Goal: Task Accomplishment & Management: Manage account settings

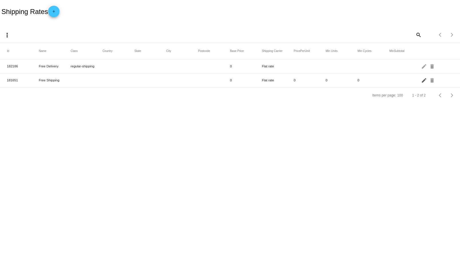
click at [422, 80] on mat-icon "edit" at bounding box center [424, 80] width 7 height 9
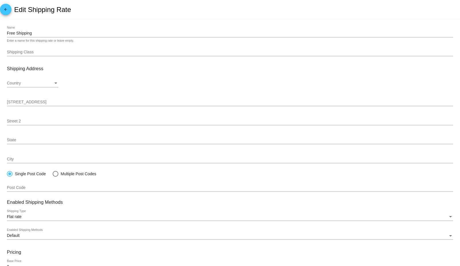
click at [8, 11] on mat-icon "arrow_back" at bounding box center [5, 10] width 7 height 7
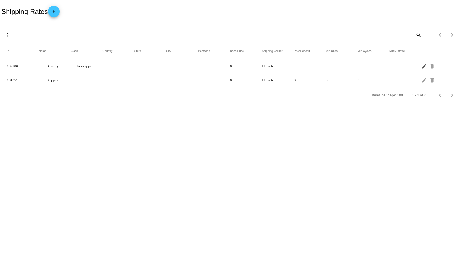
click at [423, 68] on mat-icon "edit" at bounding box center [424, 66] width 7 height 9
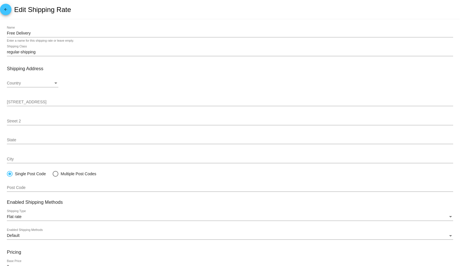
click at [7, 10] on mat-icon "arrow_back" at bounding box center [5, 10] width 7 height 7
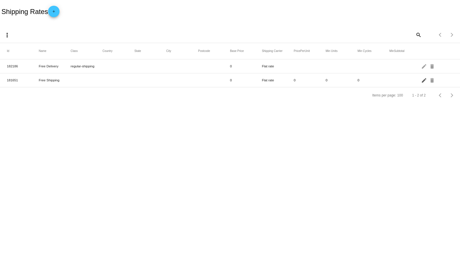
click at [423, 82] on mat-icon "edit" at bounding box center [424, 80] width 7 height 9
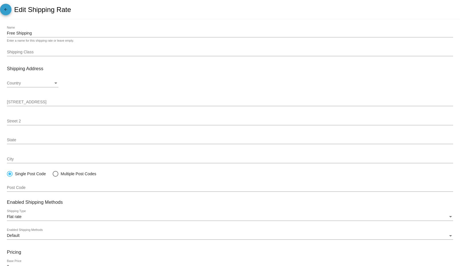
click at [5, 6] on span "arrow_back" at bounding box center [5, 11] width 7 height 14
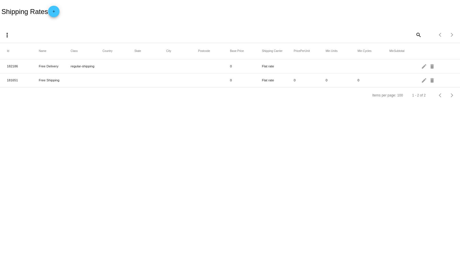
click at [216, 154] on body "Shipping Rates add more_vert search Items per page: 100 1 - 2 of 2 Id Name Clas…" at bounding box center [230, 133] width 460 height 266
click at [425, 67] on mat-icon "edit" at bounding box center [424, 66] width 7 height 9
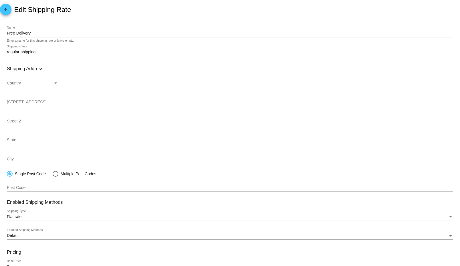
scroll to position [58, 0]
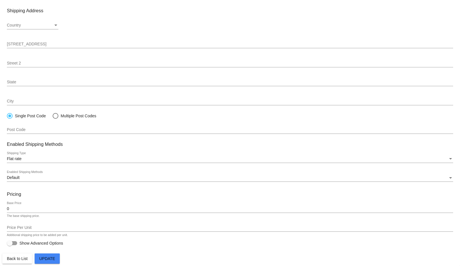
click at [16, 211] on div "0 Base Price" at bounding box center [230, 207] width 446 height 11
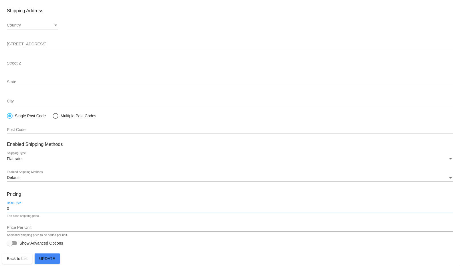
click at [14, 209] on input "0" at bounding box center [230, 209] width 446 height 5
paste input "3.99"
type input "3.99"
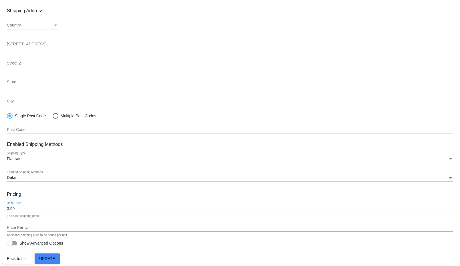
click at [18, 219] on div "Pricing 3.99 Base Price The base shipping price. Price Per Unit Additional ship…" at bounding box center [230, 214] width 446 height 45
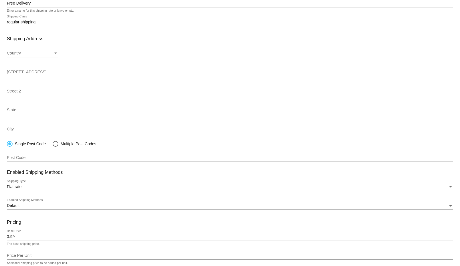
scroll to position [0, 0]
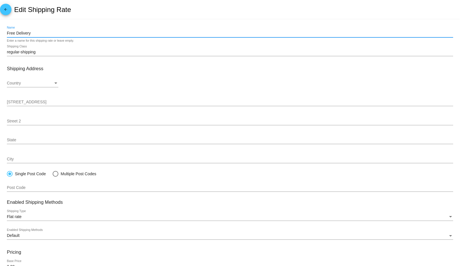
click at [11, 33] on input "Free Delivery" at bounding box center [230, 33] width 446 height 5
paste input "delivery charges"
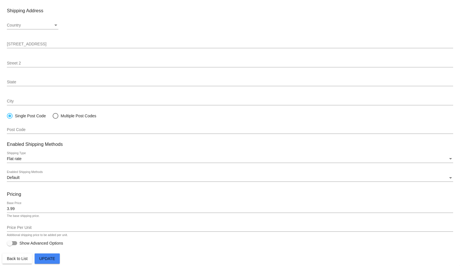
type input "Delivery Charges"
click at [51, 260] on span "Update" at bounding box center [47, 259] width 16 height 5
click at [18, 258] on span "Back to List" at bounding box center [17, 259] width 21 height 5
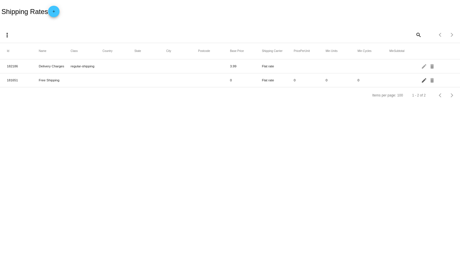
click at [423, 82] on mat-icon "edit" at bounding box center [424, 80] width 7 height 9
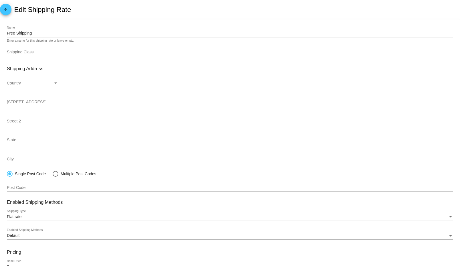
click at [41, 33] on input "Free Shipping" at bounding box center [230, 33] width 446 height 5
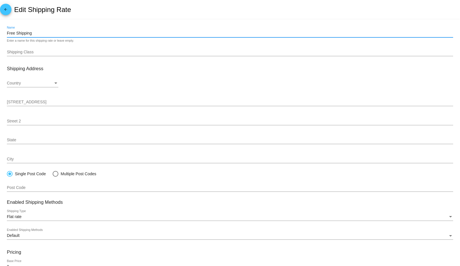
click at [41, 33] on input "Free Shipping" at bounding box center [230, 33] width 446 height 5
paste input "Delivery Charges"
type input "Delivery Charge"
click at [75, 70] on h3 "Shipping Address" at bounding box center [230, 68] width 446 height 5
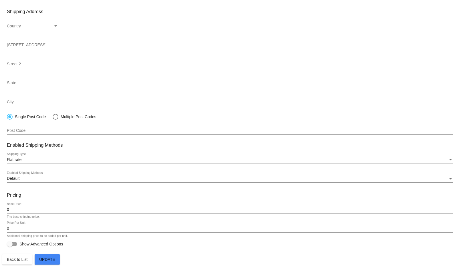
scroll to position [58, 0]
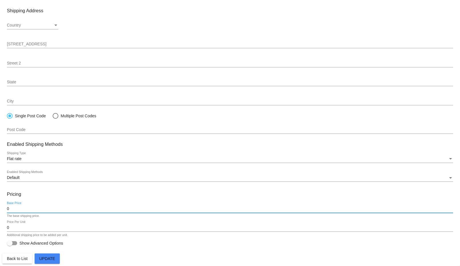
drag, startPoint x: 15, startPoint y: 207, endPoint x: 7, endPoint y: 207, distance: 8.0
click at [7, 207] on input "0" at bounding box center [230, 209] width 446 height 5
paste input "number"
type input "3.99"
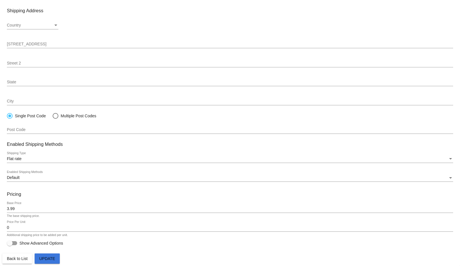
click at [53, 259] on span "Update" at bounding box center [47, 259] width 16 height 5
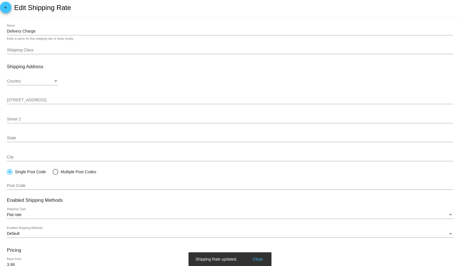
scroll to position [0, 0]
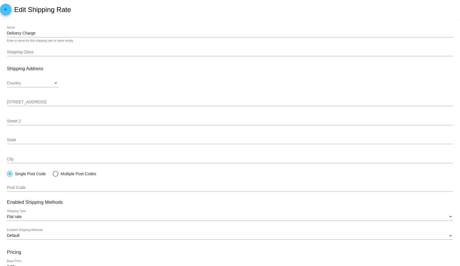
click at [10, 13] on div "arrow_back Edit Shipping Rate" at bounding box center [230, 9] width 460 height 19
click at [9, 10] on mat-icon "arrow_back" at bounding box center [5, 10] width 7 height 7
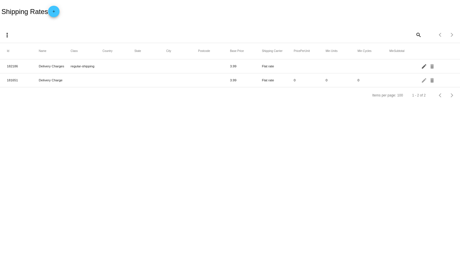
click at [422, 68] on mat-icon "edit" at bounding box center [424, 66] width 7 height 9
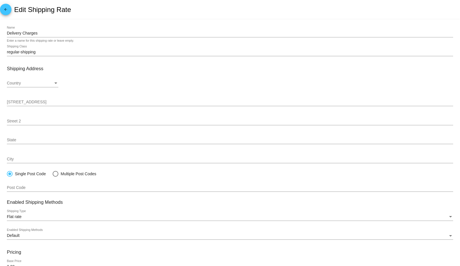
click at [43, 33] on input "Delivery Charges" at bounding box center [230, 33] width 446 height 5
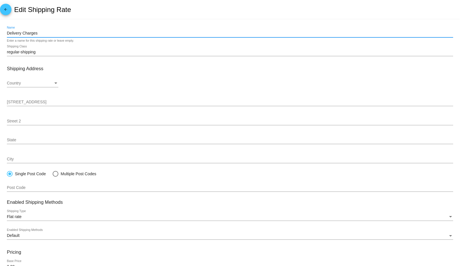
click at [16, 31] on input "Delivery Charges" at bounding box center [230, 33] width 446 height 5
paste input "Shipping"
click at [50, 35] on input "Shipping Charges" at bounding box center [230, 33] width 446 height 5
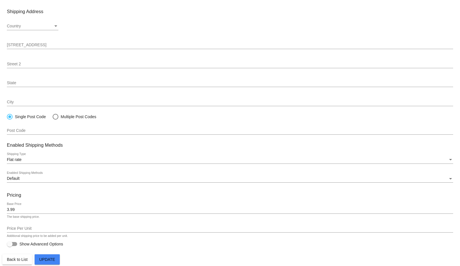
scroll to position [58, 0]
type input "Shipping Charge"
click at [48, 253] on mat-card-actions "Back to List Update" at bounding box center [229, 258] width 455 height 13
click at [51, 263] on button "Update" at bounding box center [47, 259] width 25 height 10
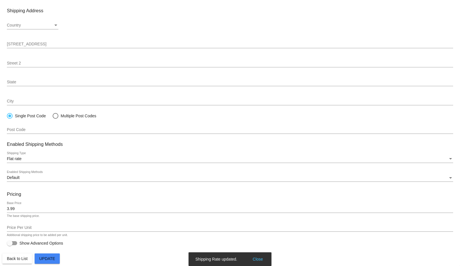
click at [22, 261] on button "Back to List" at bounding box center [17, 259] width 30 height 10
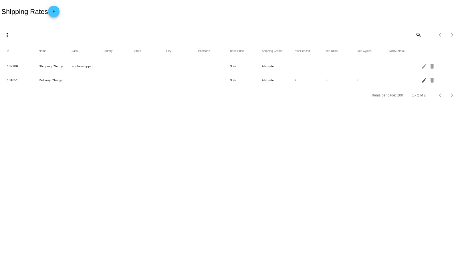
click at [422, 82] on mat-icon "edit" at bounding box center [424, 80] width 7 height 9
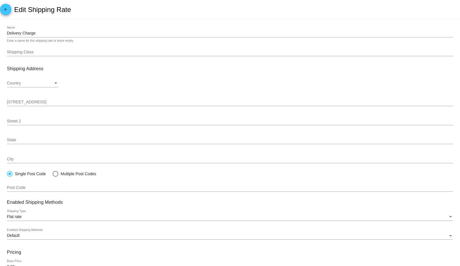
click at [13, 30] on div "Delivery Charge Name" at bounding box center [230, 31] width 446 height 11
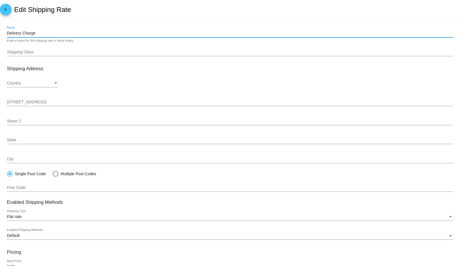
click at [17, 31] on input "Delivery Charge" at bounding box center [230, 33] width 446 height 5
paste input "Shipping"
type input "Shipping Charge"
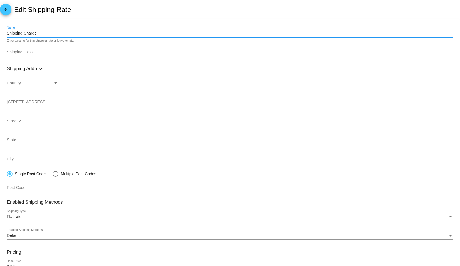
click at [18, 41] on div "Enter a name for this shipping rate or leave empty." at bounding box center [40, 40] width 67 height 3
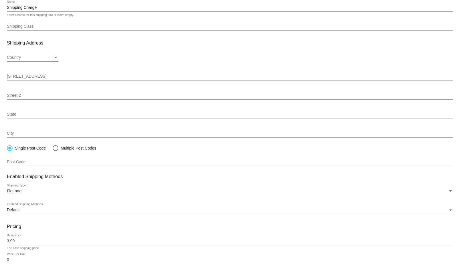
scroll to position [58, 0]
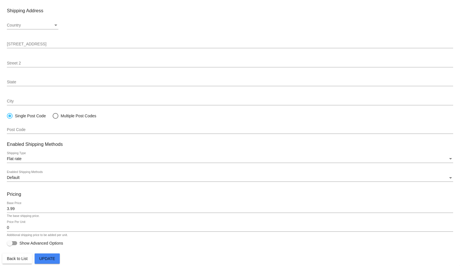
click at [52, 260] on span "Update" at bounding box center [47, 259] width 16 height 5
click at [19, 260] on span "Back to List" at bounding box center [17, 259] width 21 height 5
